Goal: Task Accomplishment & Management: Use online tool/utility

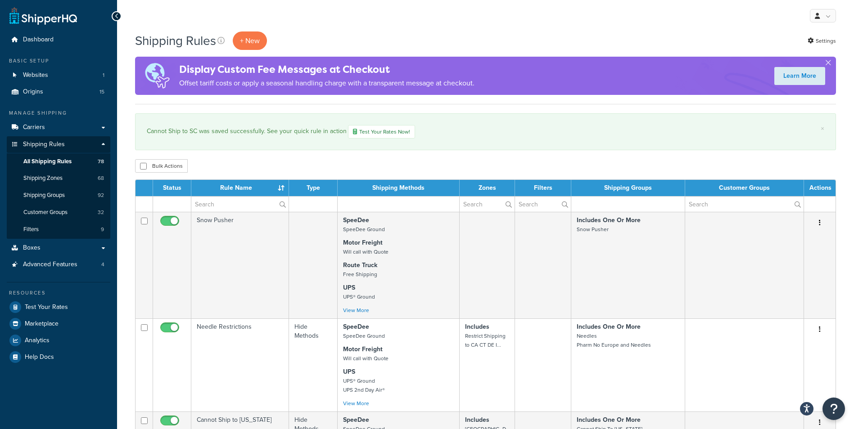
select select "100"
click at [51, 306] on span "Test Your Rates" at bounding box center [46, 308] width 43 height 8
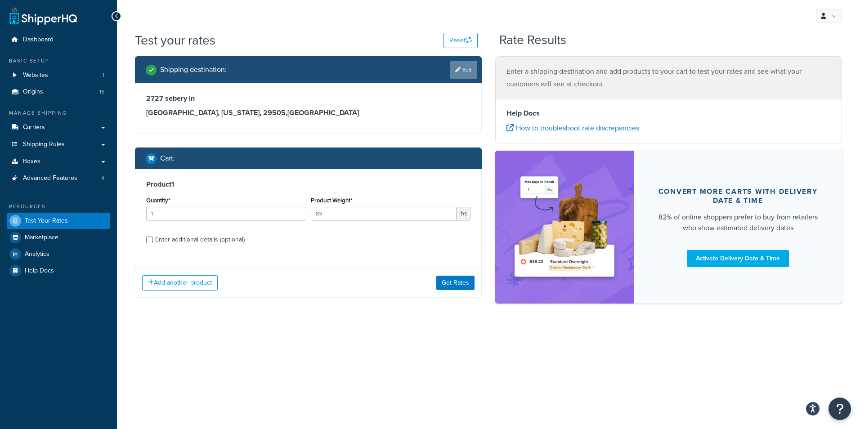
click at [458, 65] on link "Edit" at bounding box center [463, 70] width 27 height 18
select select "SC"
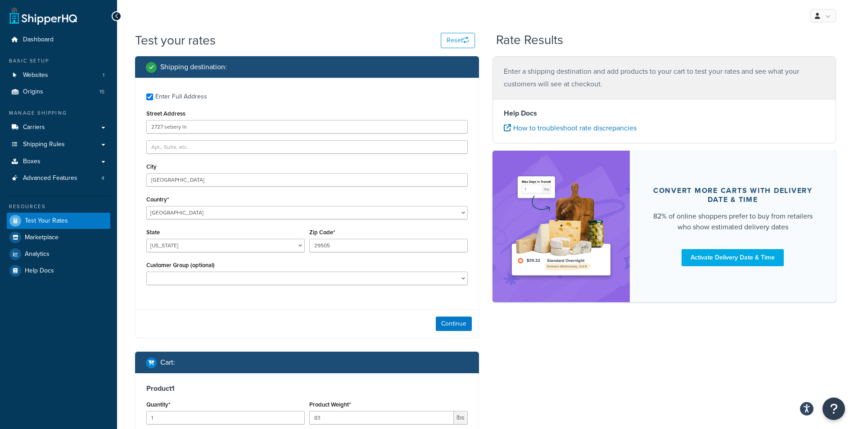
click at [212, 134] on div "Enter Full Address Street Address [GEOGRAPHIC_DATA][PERSON_NAME] Country* [GEOG…" at bounding box center [306, 190] width 343 height 225
click at [214, 123] on input "2727 sebery ln" at bounding box center [306, 126] width 321 height 13
drag, startPoint x: 214, startPoint y: 125, endPoint x: 218, endPoint y: 121, distance: 4.8
click at [215, 125] on input "2727 sebery ln" at bounding box center [306, 126] width 321 height 13
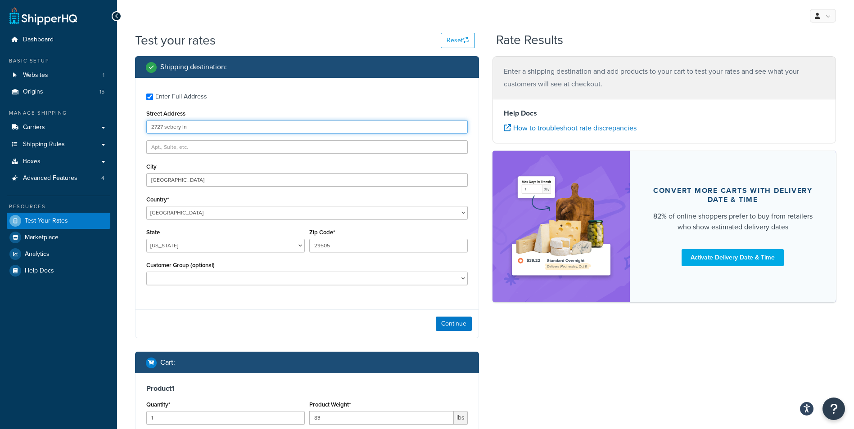
click at [218, 120] on div "Street Address [STREET_ADDRESS]" at bounding box center [306, 121] width 321 height 26
click at [209, 128] on input "2727 sebery ln" at bounding box center [306, 126] width 321 height 13
drag, startPoint x: 204, startPoint y: 130, endPoint x: 50, endPoint y: 136, distance: 154.5
click at [51, 134] on div "Dashboard Basic Setup Websites 1 Origins 15 Manage Shipping Carriers Carriers A…" at bounding box center [427, 280] width 854 height 561
type input "[STREET_ADDRESS][PERSON_NAME]"
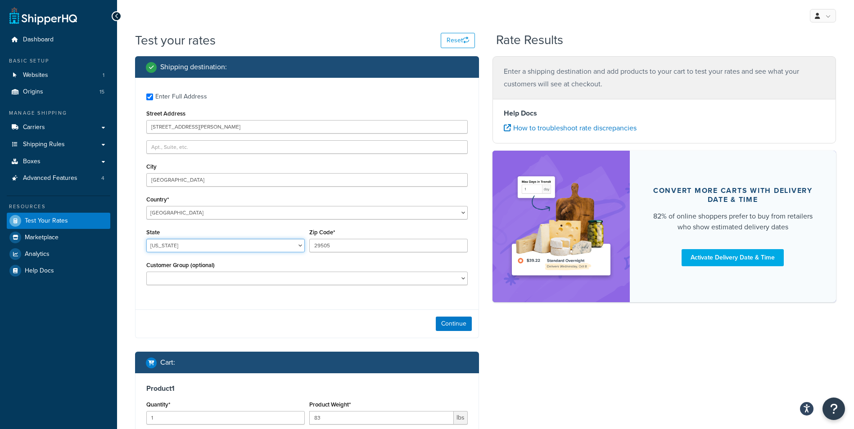
click at [222, 248] on select "[US_STATE] [US_STATE] [US_STATE] [US_STATE] [US_STATE] Armed Forces Americas Ar…" at bounding box center [225, 245] width 158 height 13
select select "[GEOGRAPHIC_DATA]"
click at [146, 239] on select "[US_STATE] [US_STATE] [US_STATE] [US_STATE] [US_STATE] Armed Forces Americas Ar…" at bounding box center [225, 245] width 158 height 13
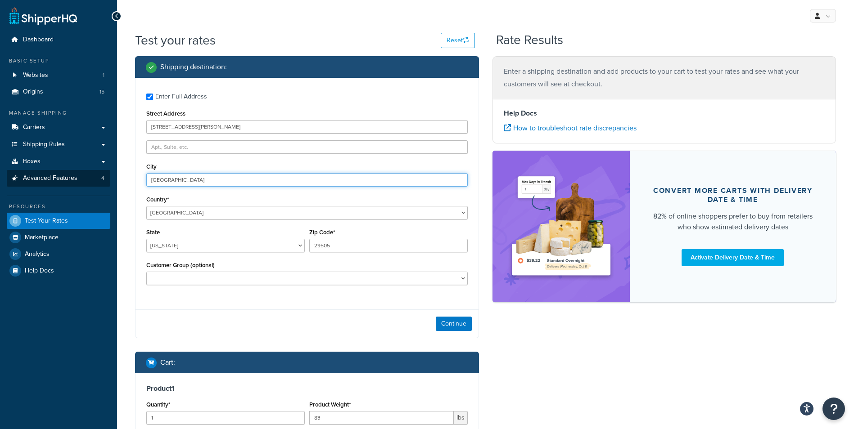
drag, startPoint x: 202, startPoint y: 179, endPoint x: 91, endPoint y: 172, distance: 111.3
click at [91, 172] on div "Dashboard Basic Setup Websites 1 Origins 15 Manage Shipping Carriers Carriers A…" at bounding box center [427, 280] width 854 height 561
type input "abilene"
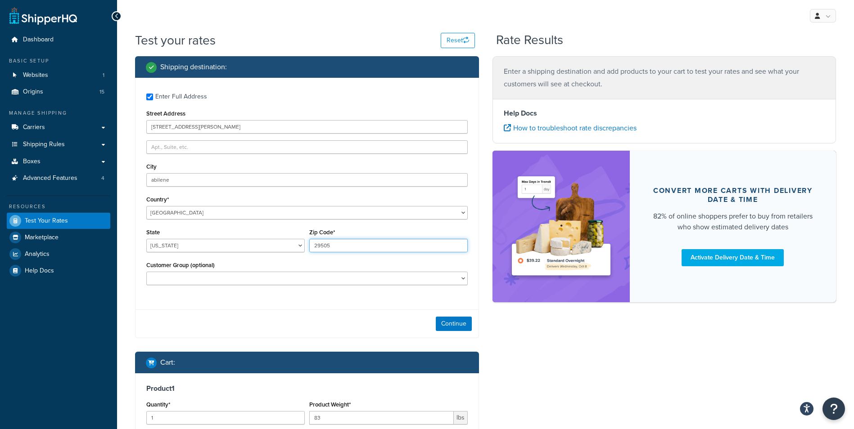
click at [369, 243] on input "29505" at bounding box center [388, 245] width 158 height 13
click at [370, 243] on input "29505" at bounding box center [388, 245] width 158 height 13
type input "79602"
click at [452, 318] on button "Continue" at bounding box center [454, 324] width 36 height 14
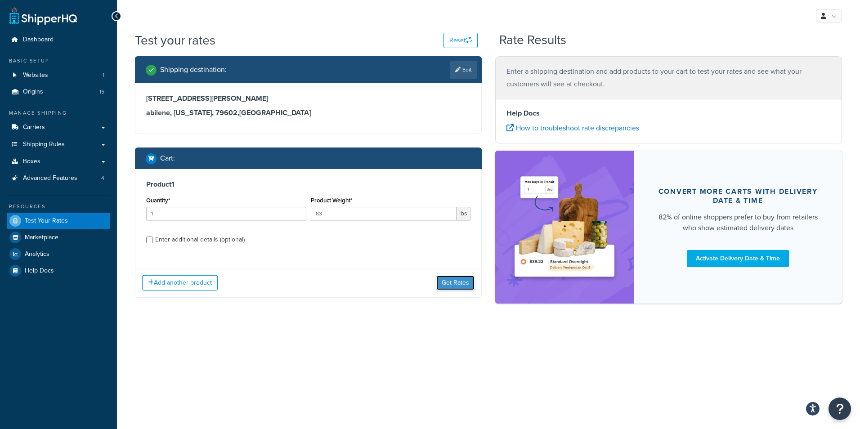
click at [458, 278] on button "Get Rates" at bounding box center [455, 283] width 38 height 14
